Goal: Find contact information: Find contact information

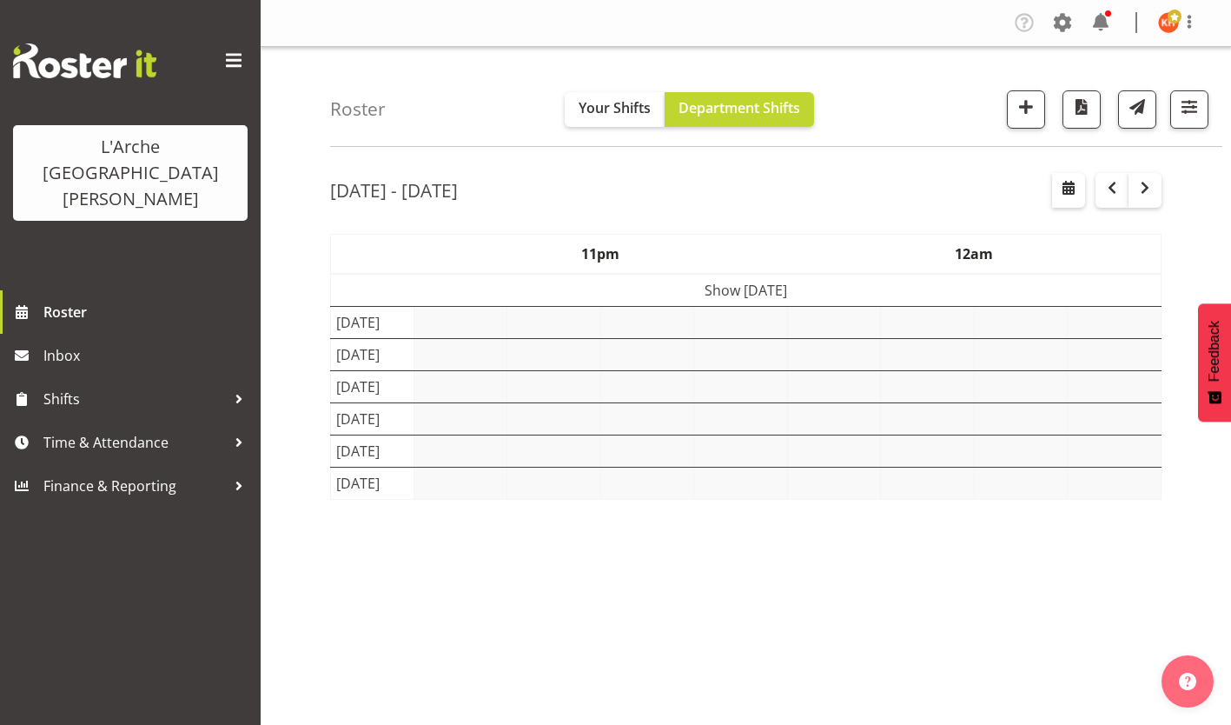
scroll to position [79, 0]
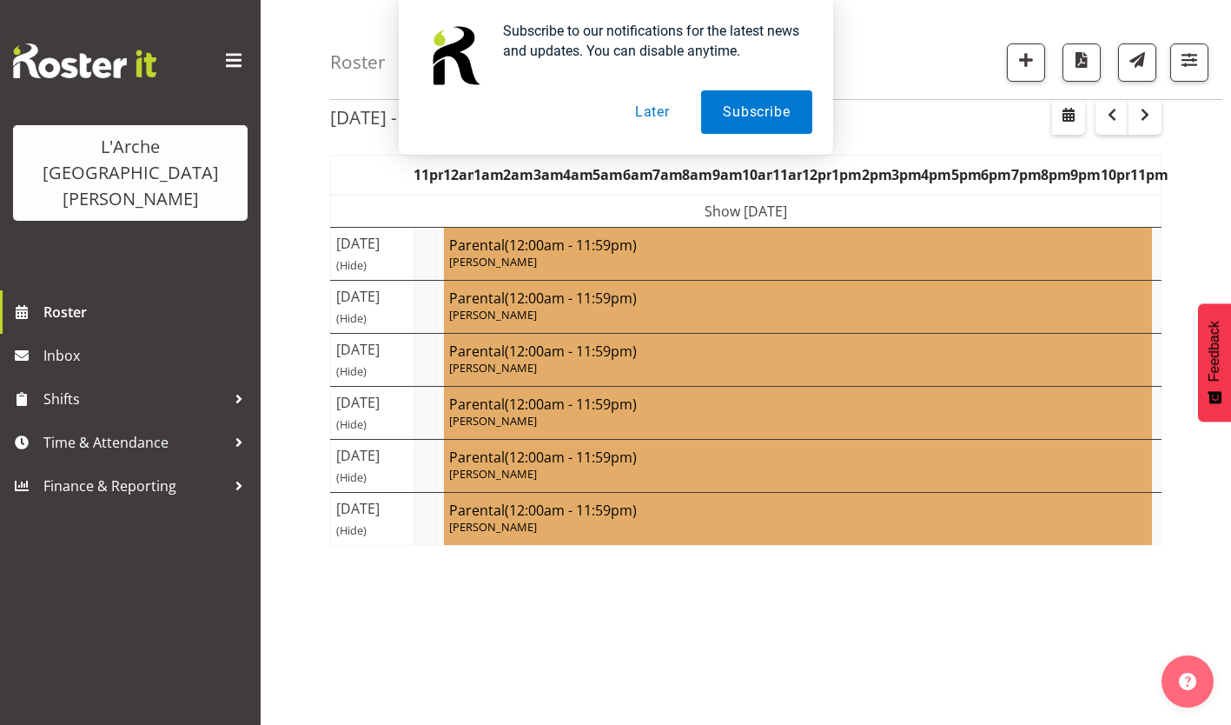
click at [660, 120] on button "Later" at bounding box center [653, 111] width 78 height 43
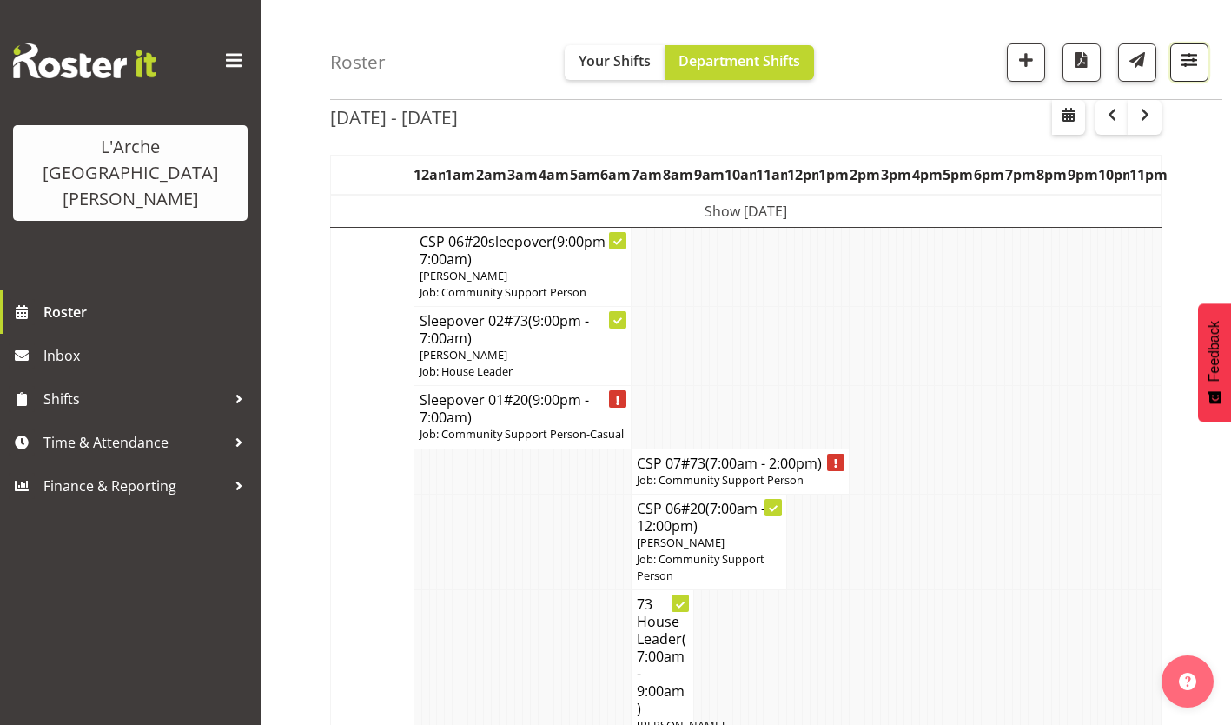
click at [1191, 55] on span "button" at bounding box center [1189, 60] width 23 height 23
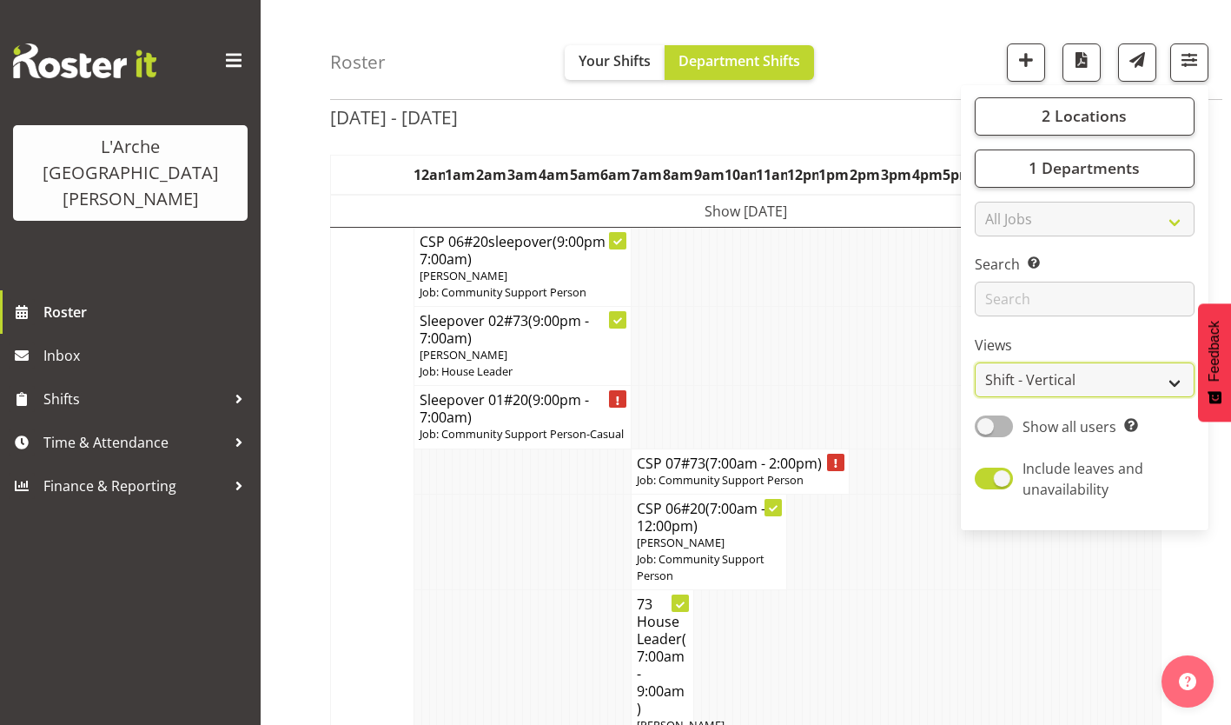
click at [1066, 363] on select "Staff Role Shift - Horizontal Shift - Vertical Staff - Location" at bounding box center [1085, 380] width 220 height 35
select select "staff"
click at [1021, 363] on select "Staff Role Shift - Horizontal Shift - Vertical Staff - Location" at bounding box center [1085, 380] width 220 height 35
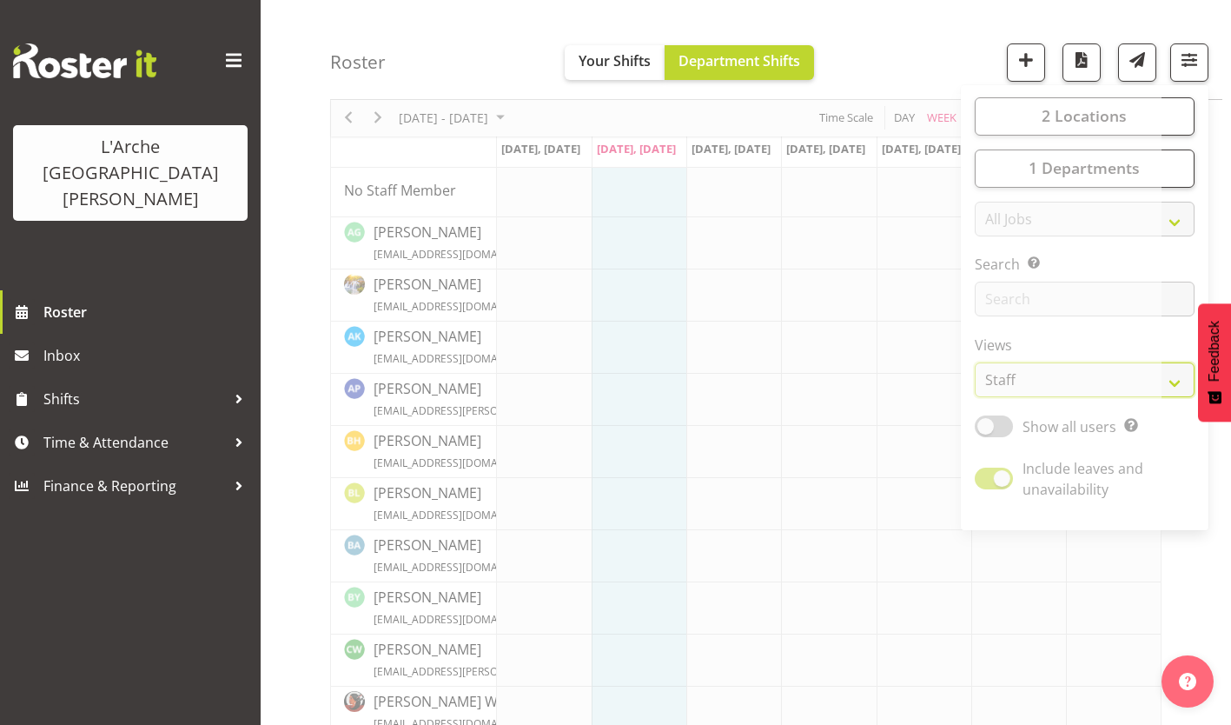
scroll to position [37, 0]
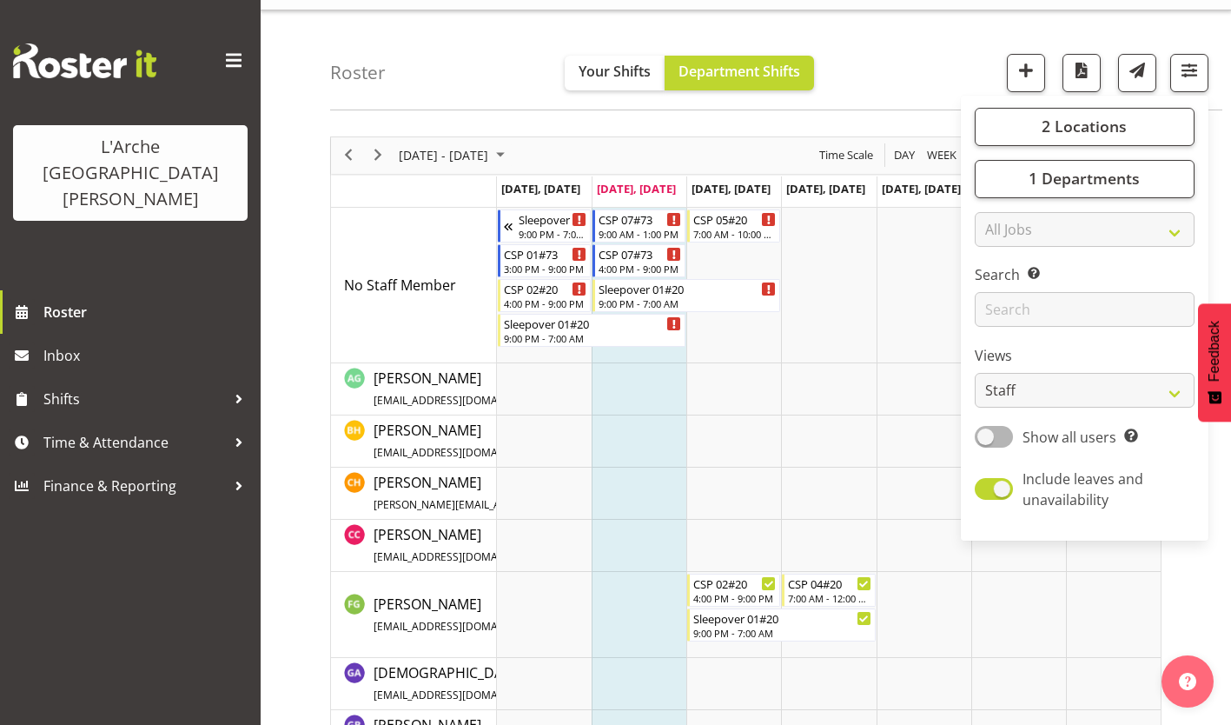
click at [237, 55] on span at bounding box center [234, 61] width 28 height 28
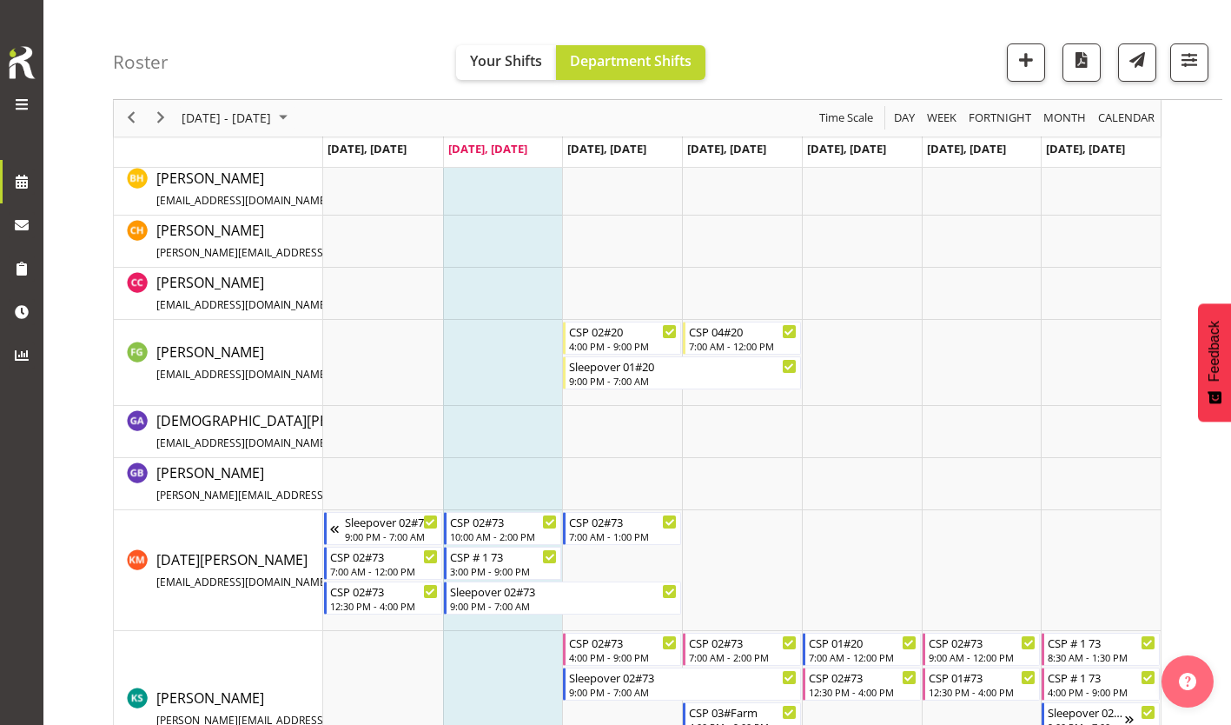
scroll to position [338, 0]
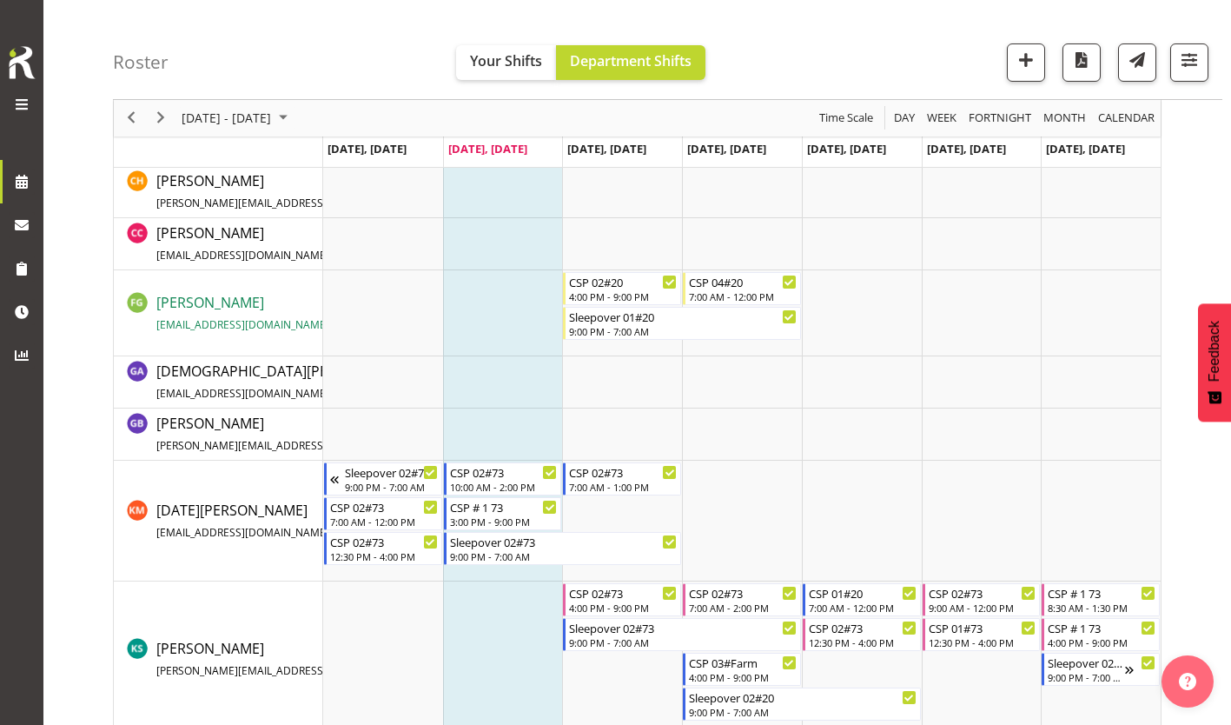
click at [185, 317] on span "[EMAIL_ADDRESS][DOMAIN_NAME]" at bounding box center [242, 324] width 173 height 15
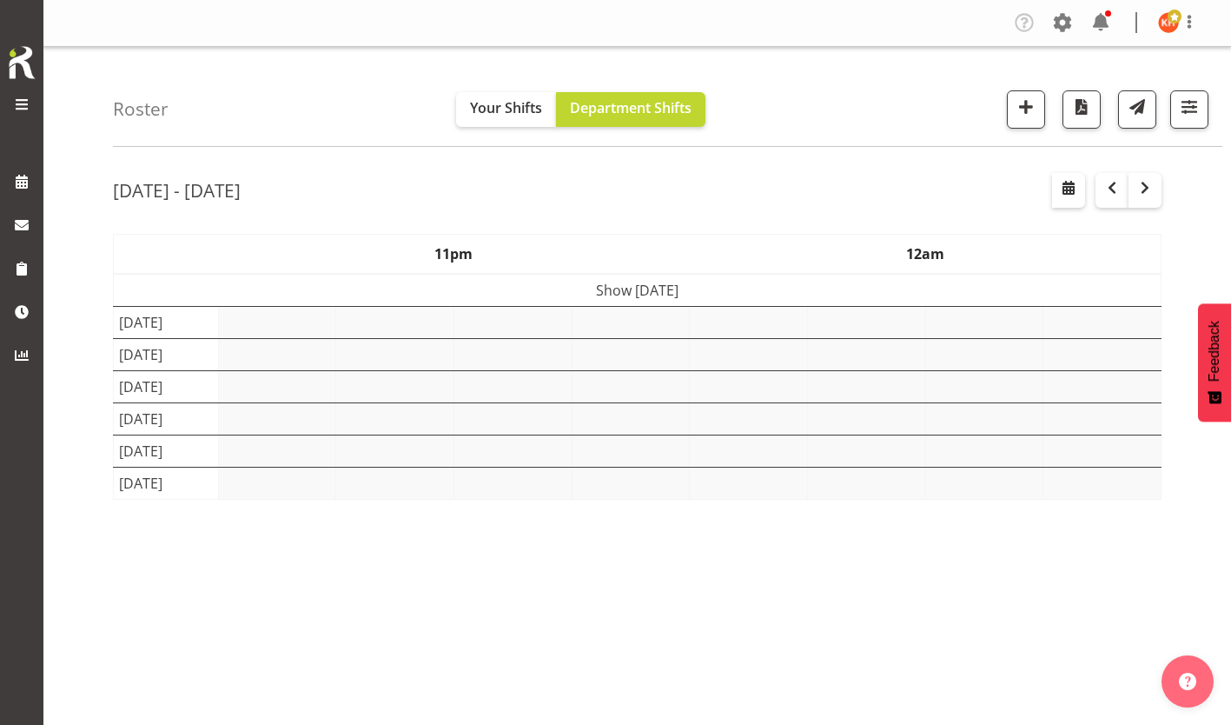
scroll to position [117, 0]
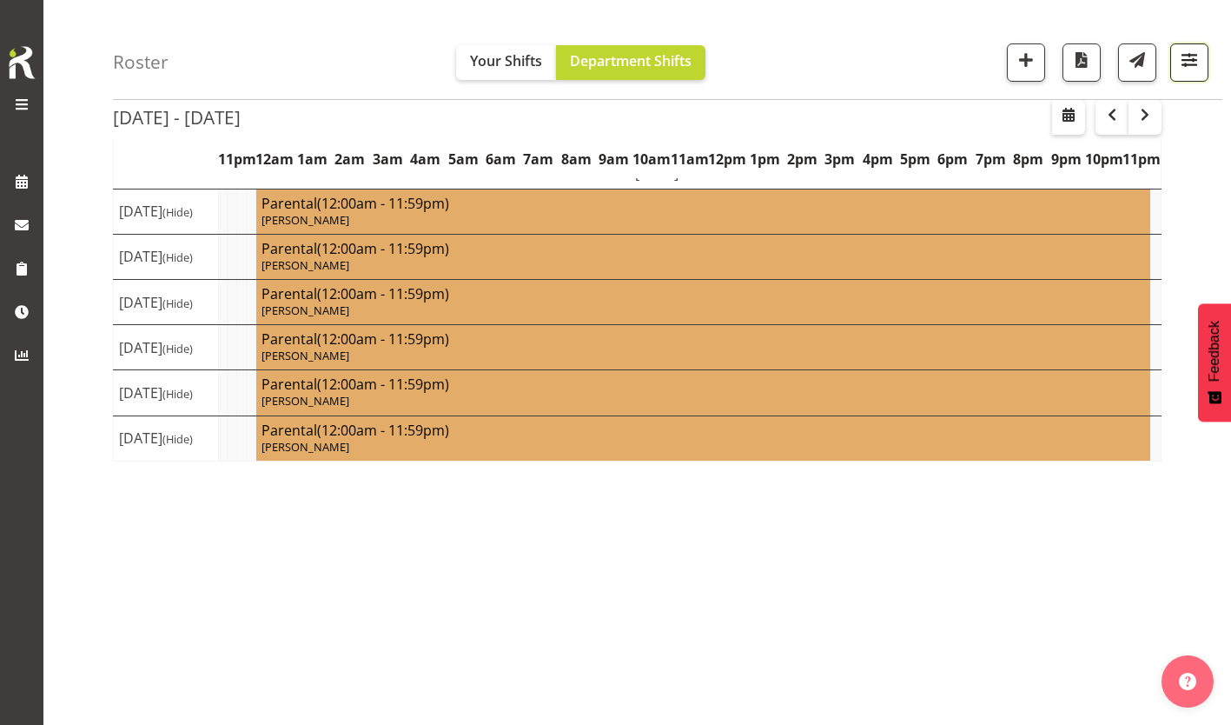
click at [1198, 62] on span "button" at bounding box center [1189, 60] width 23 height 23
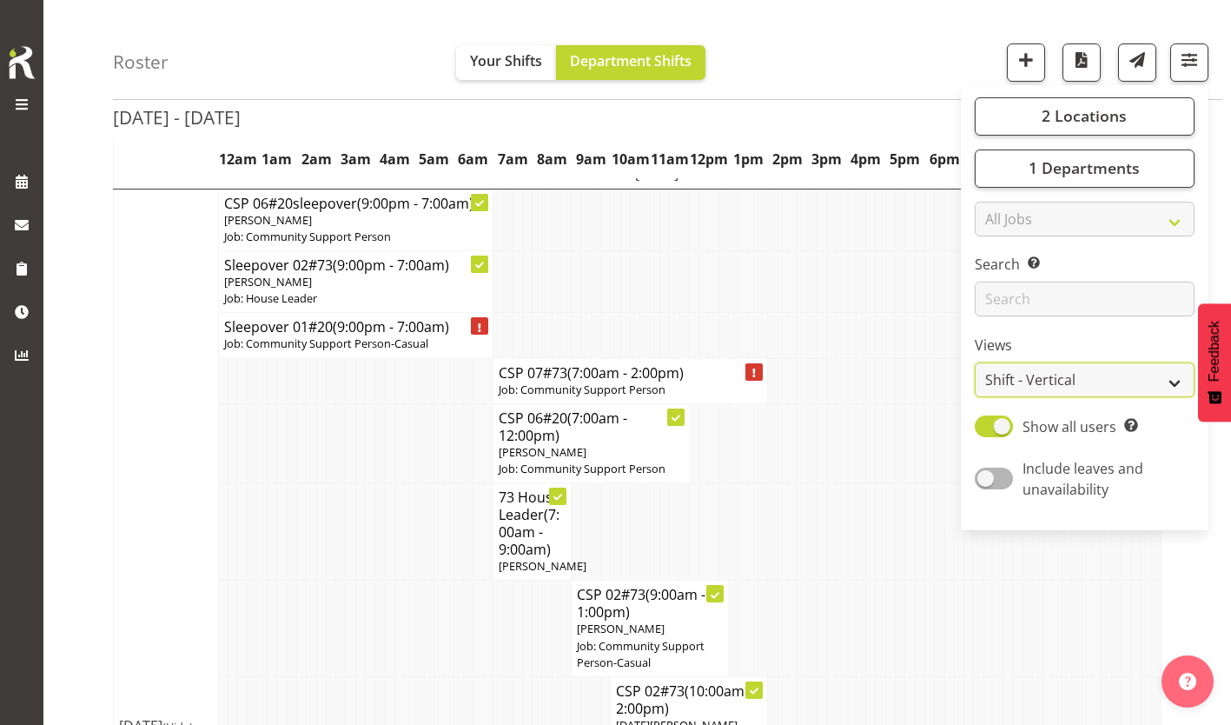
click at [1049, 363] on select "Staff Role Shift - Horizontal Shift - Vertical Staff - Location" at bounding box center [1085, 380] width 220 height 35
select select "staff"
click at [1021, 363] on select "Staff Role Shift - Horizontal Shift - Vertical Staff - Location" at bounding box center [1085, 380] width 220 height 35
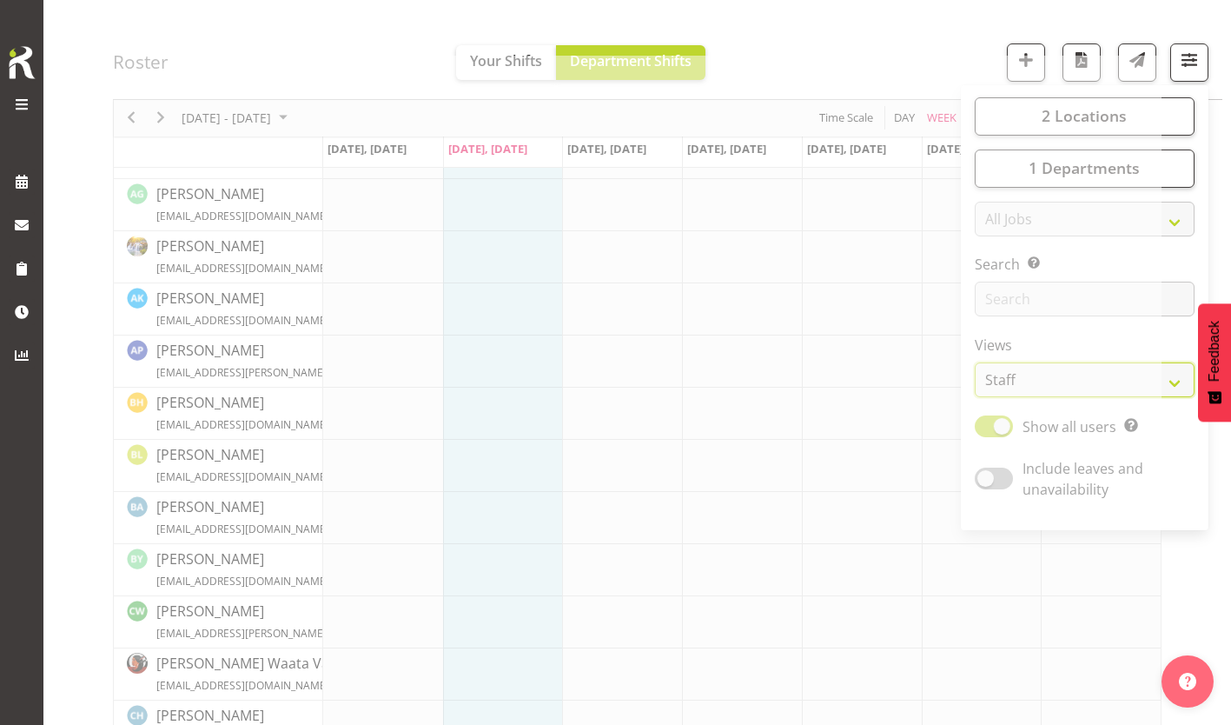
scroll to position [76, 0]
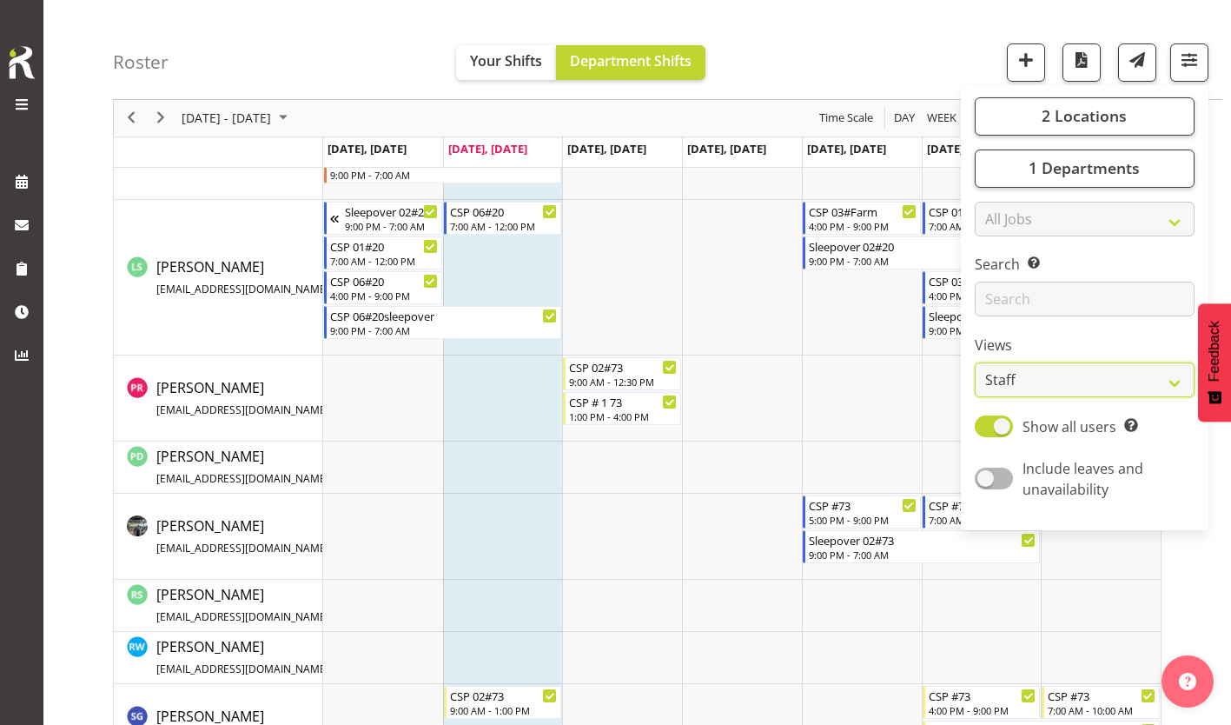
scroll to position [1029, 0]
